Goal: Information Seeking & Learning: Get advice/opinions

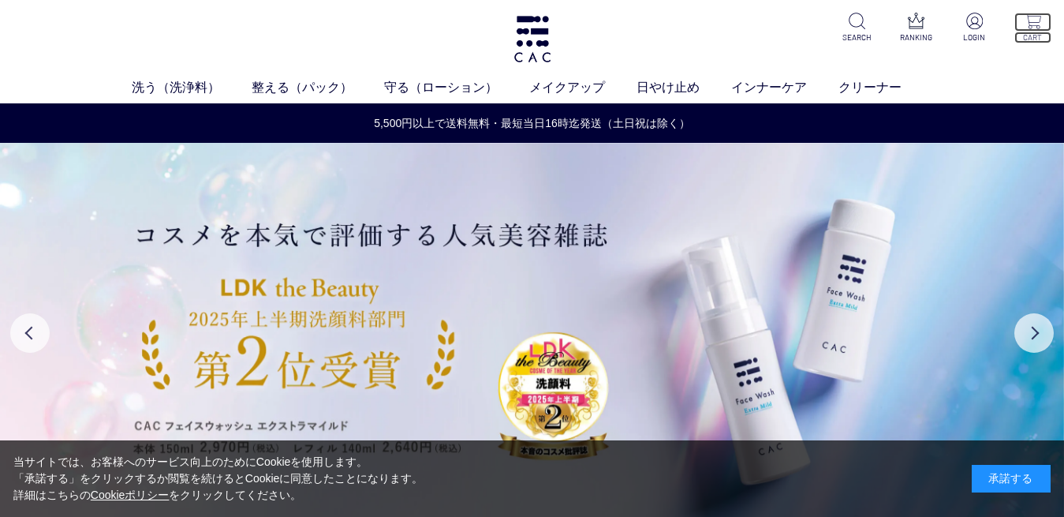
click at [1035, 29] on p at bounding box center [1032, 22] width 37 height 19
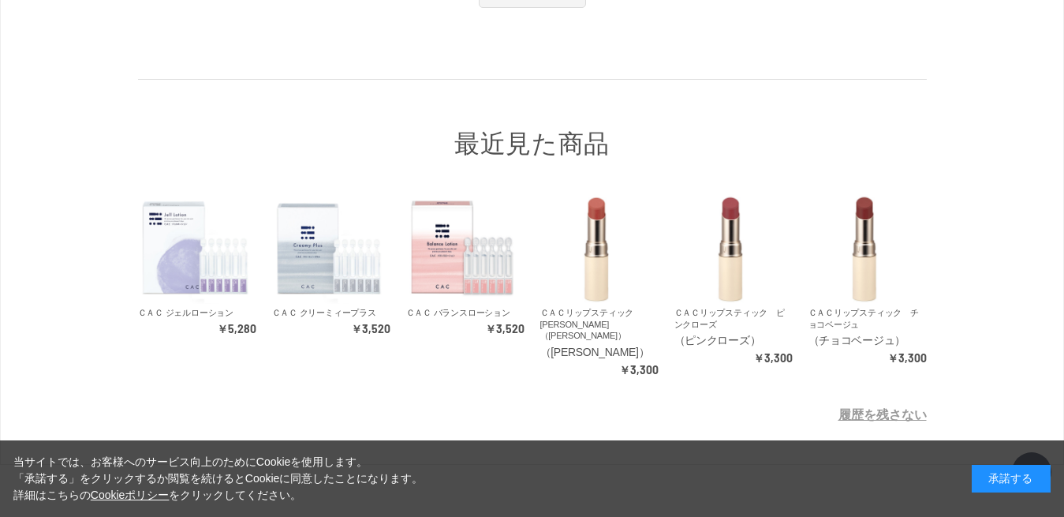
scroll to position [219, 0]
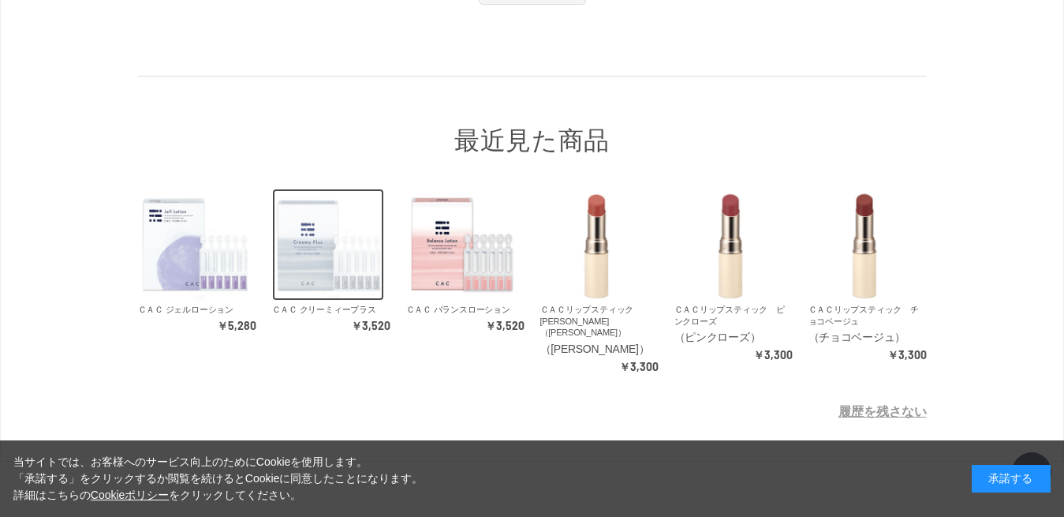
click at [329, 301] on img at bounding box center [328, 245] width 112 height 112
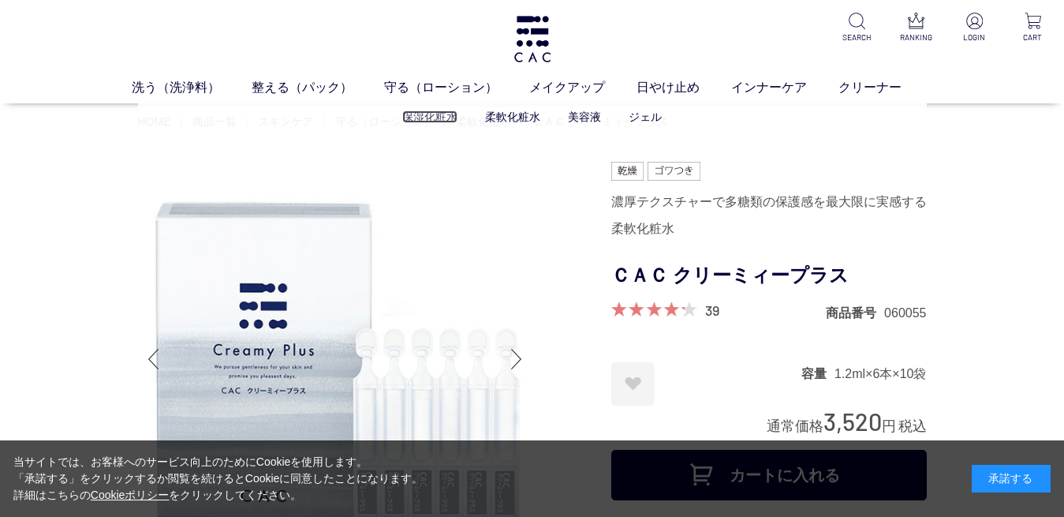
click at [420, 117] on link "保湿化粧水" at bounding box center [429, 116] width 55 height 13
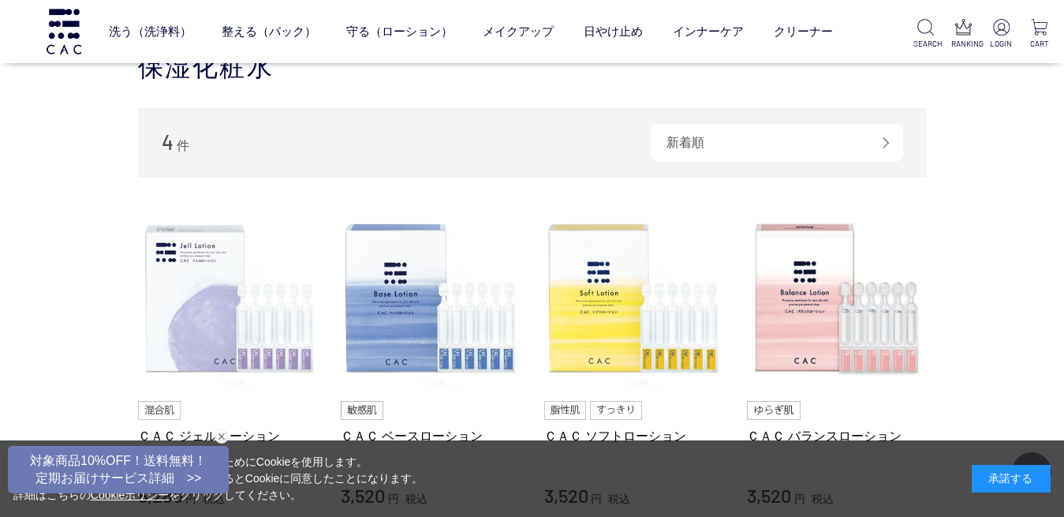
scroll to position [203, 0]
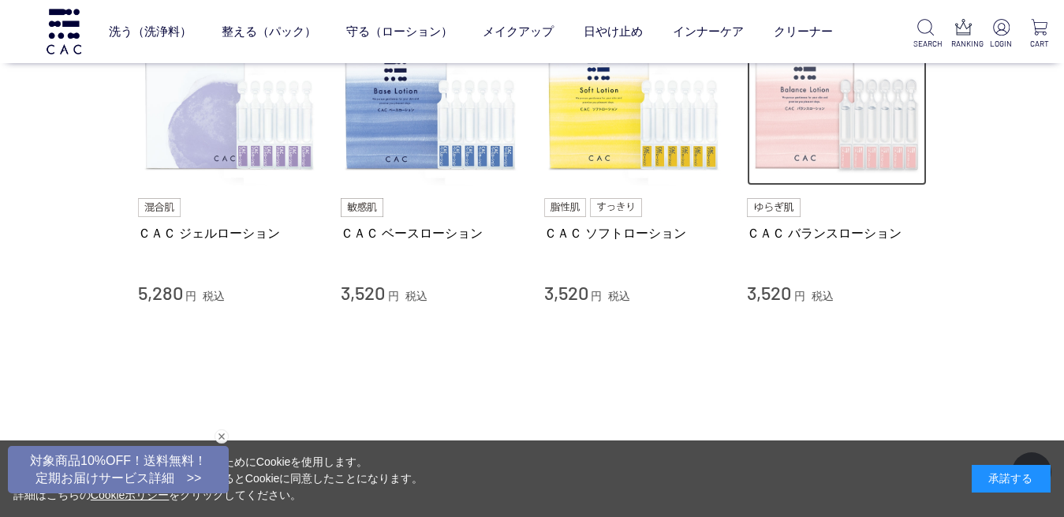
click at [823, 133] on img at bounding box center [837, 96] width 180 height 180
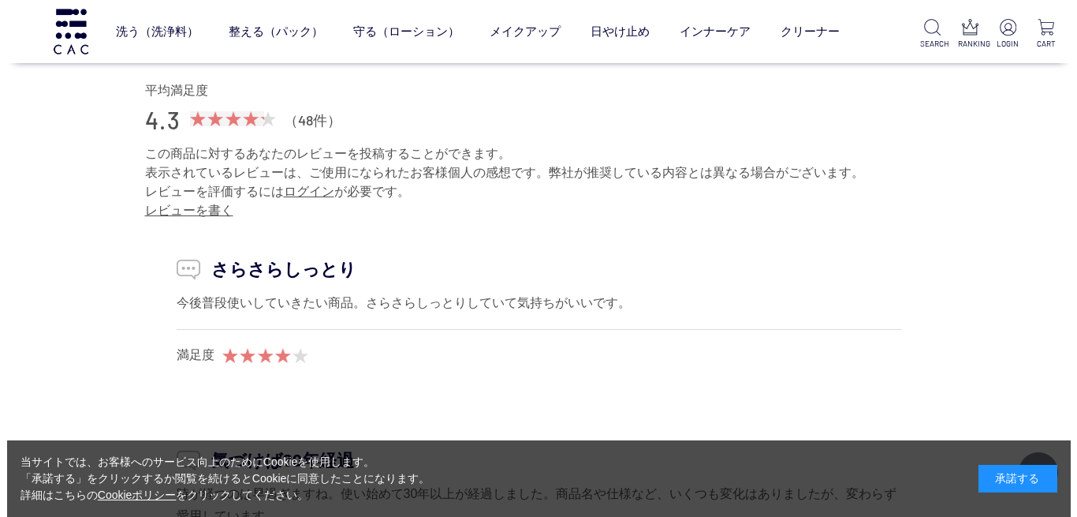
scroll to position [7693, 0]
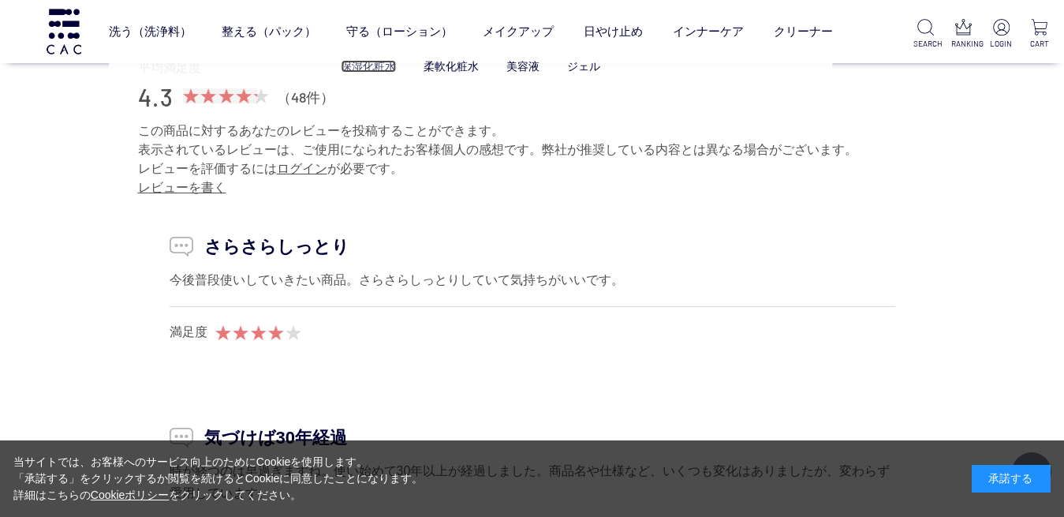
click at [372, 65] on link "保湿化粧水" at bounding box center [368, 66] width 55 height 13
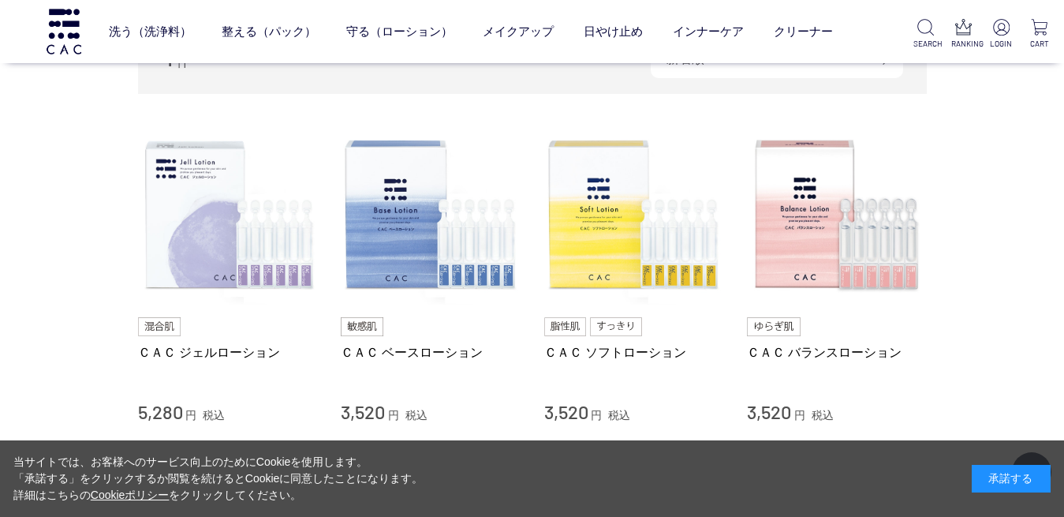
scroll to position [155, 0]
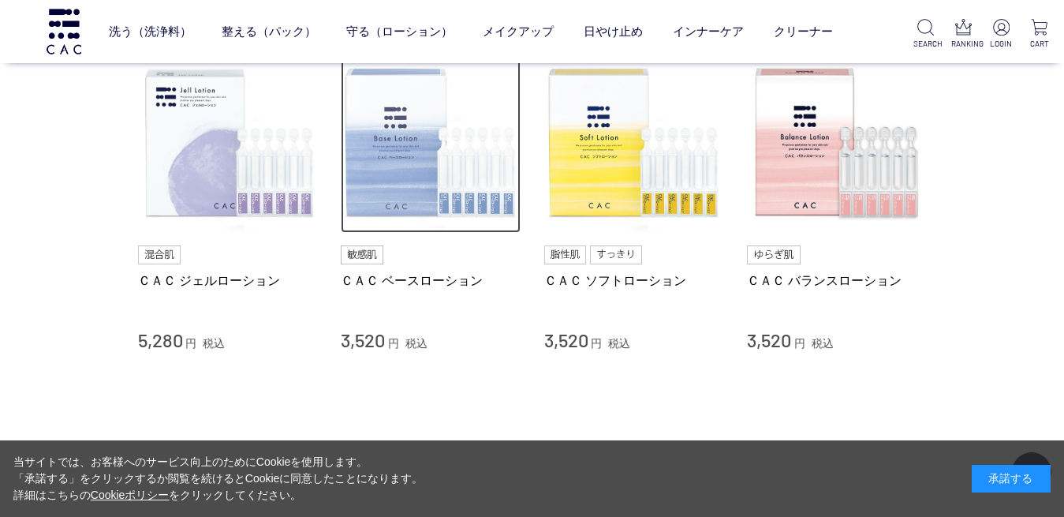
click at [418, 167] on img at bounding box center [431, 144] width 180 height 180
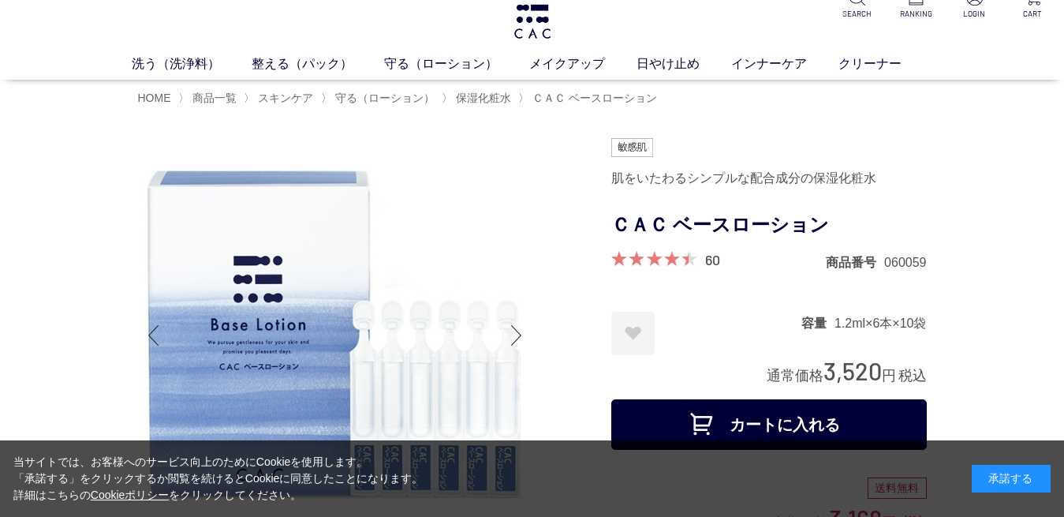
scroll to position [95, 0]
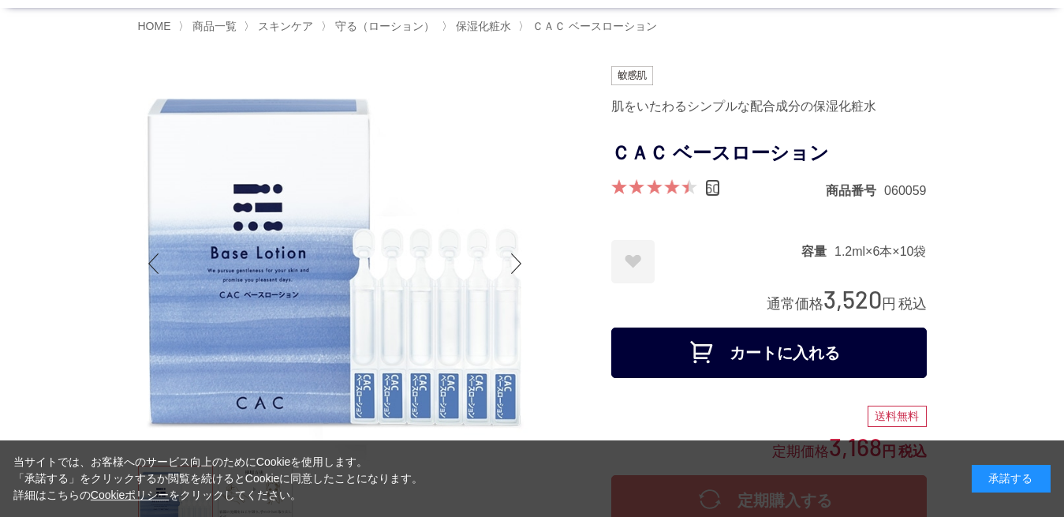
click at [711, 196] on link "60" at bounding box center [712, 187] width 15 height 17
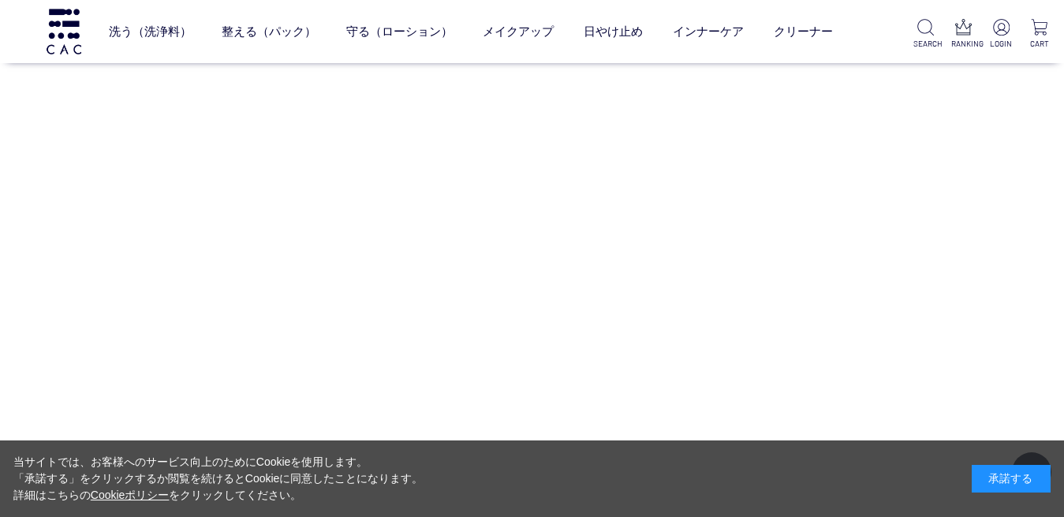
scroll to position [11867, 0]
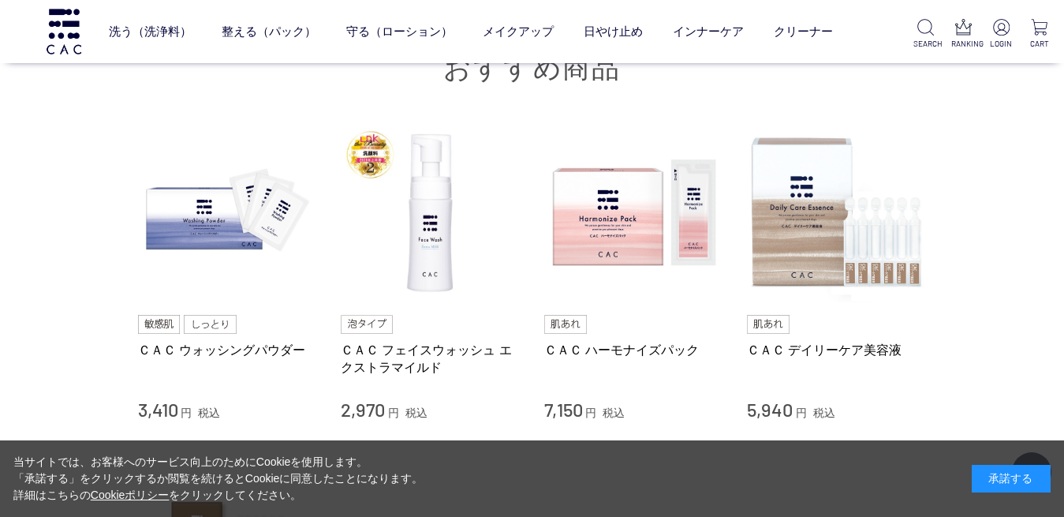
scroll to position [11233, 0]
